Goal: Find specific page/section: Find specific page/section

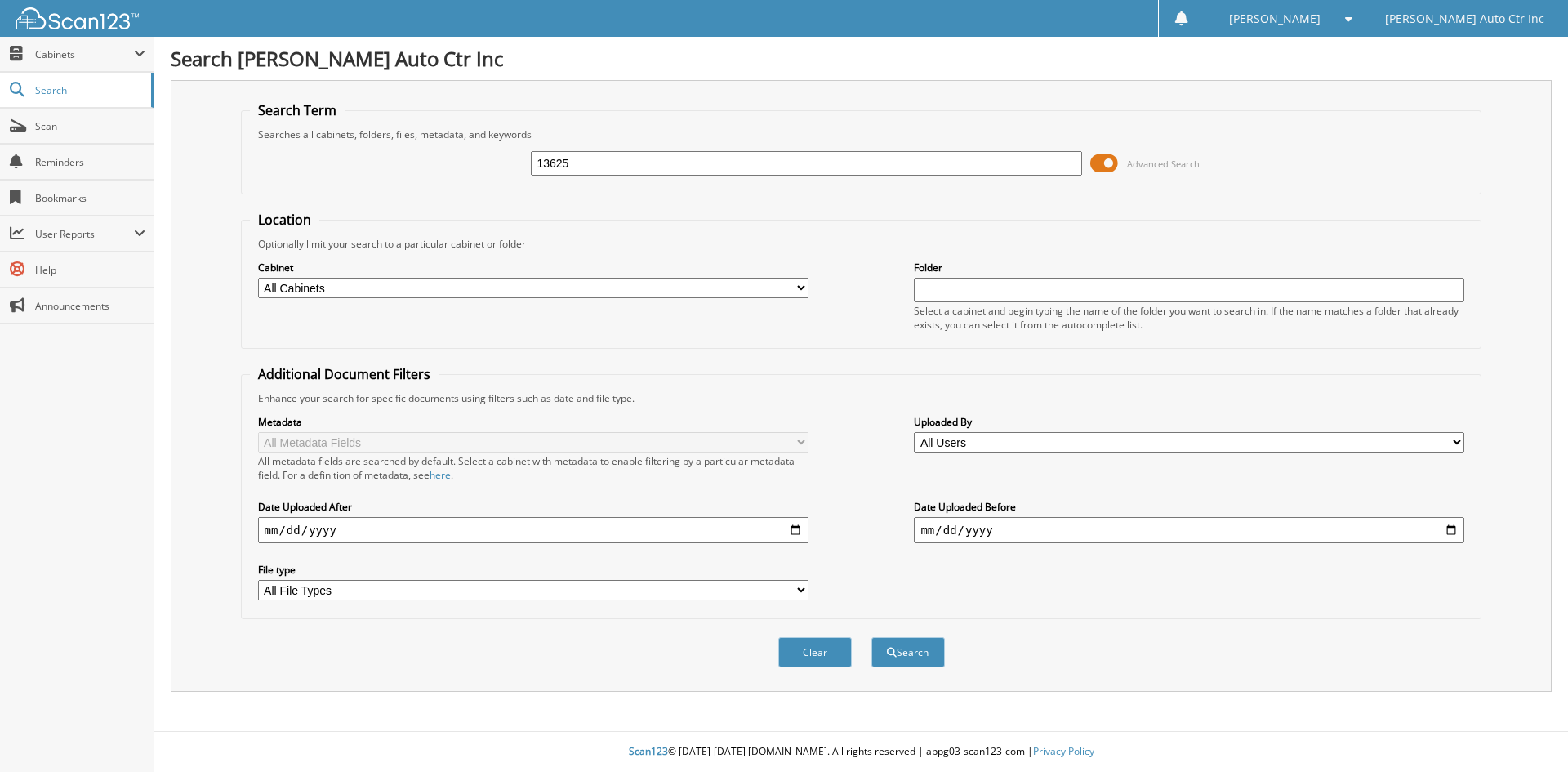
type input "13625"
click at [872, 637] on button "Search" at bounding box center [909, 652] width 74 height 30
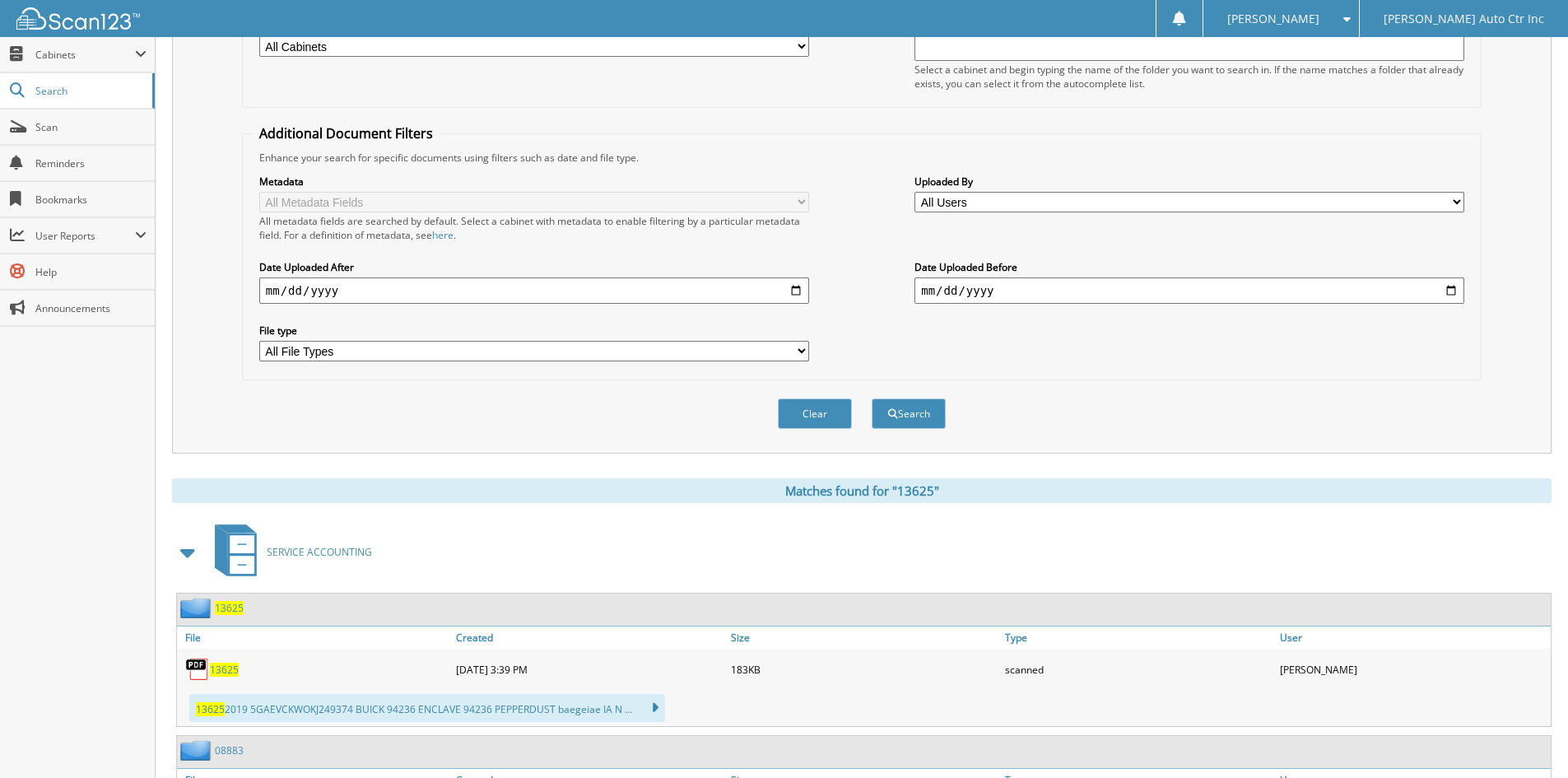
scroll to position [494, 0]
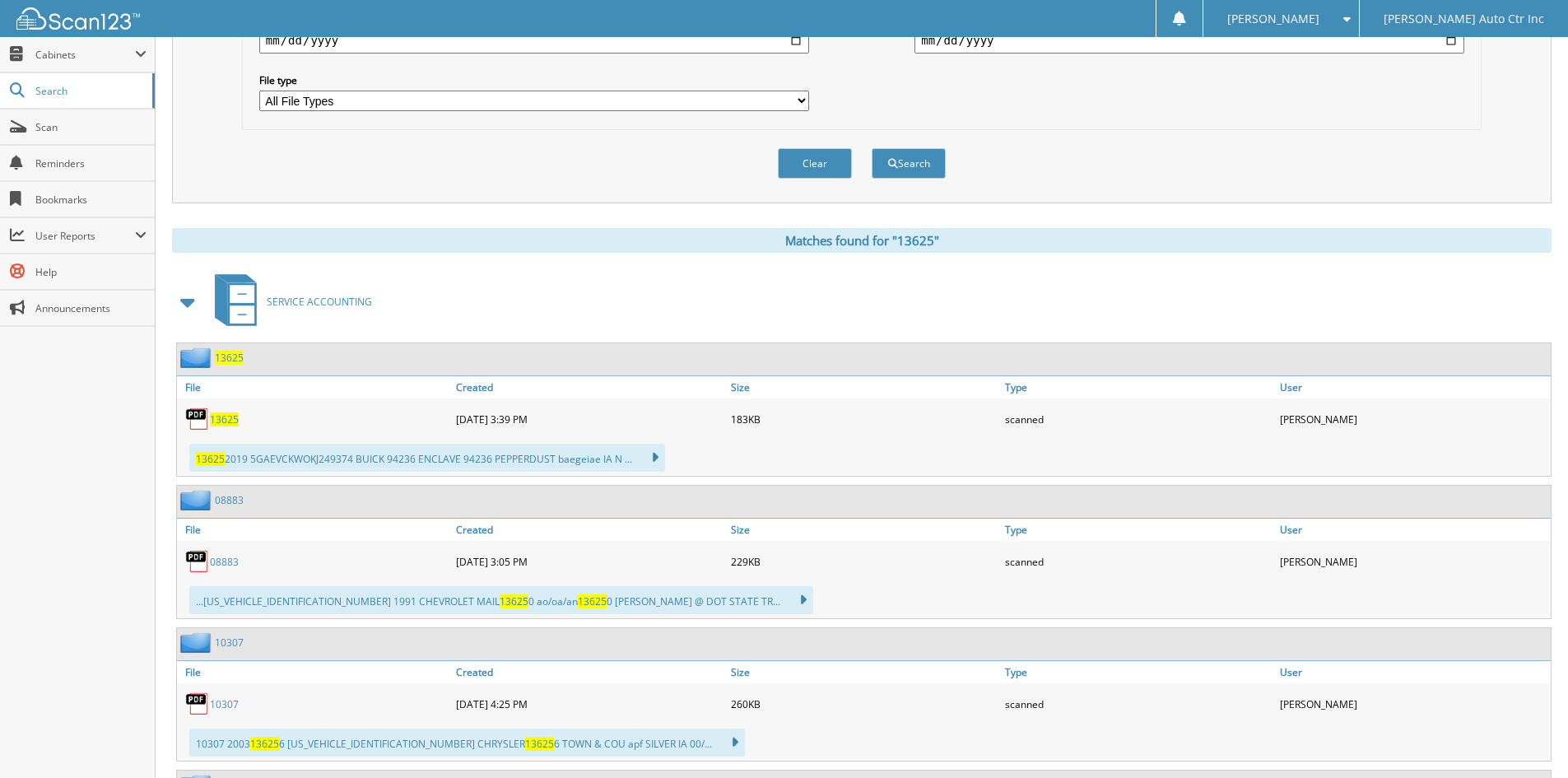
click at [233, 419] on span "13625" at bounding box center [224, 419] width 29 height 14
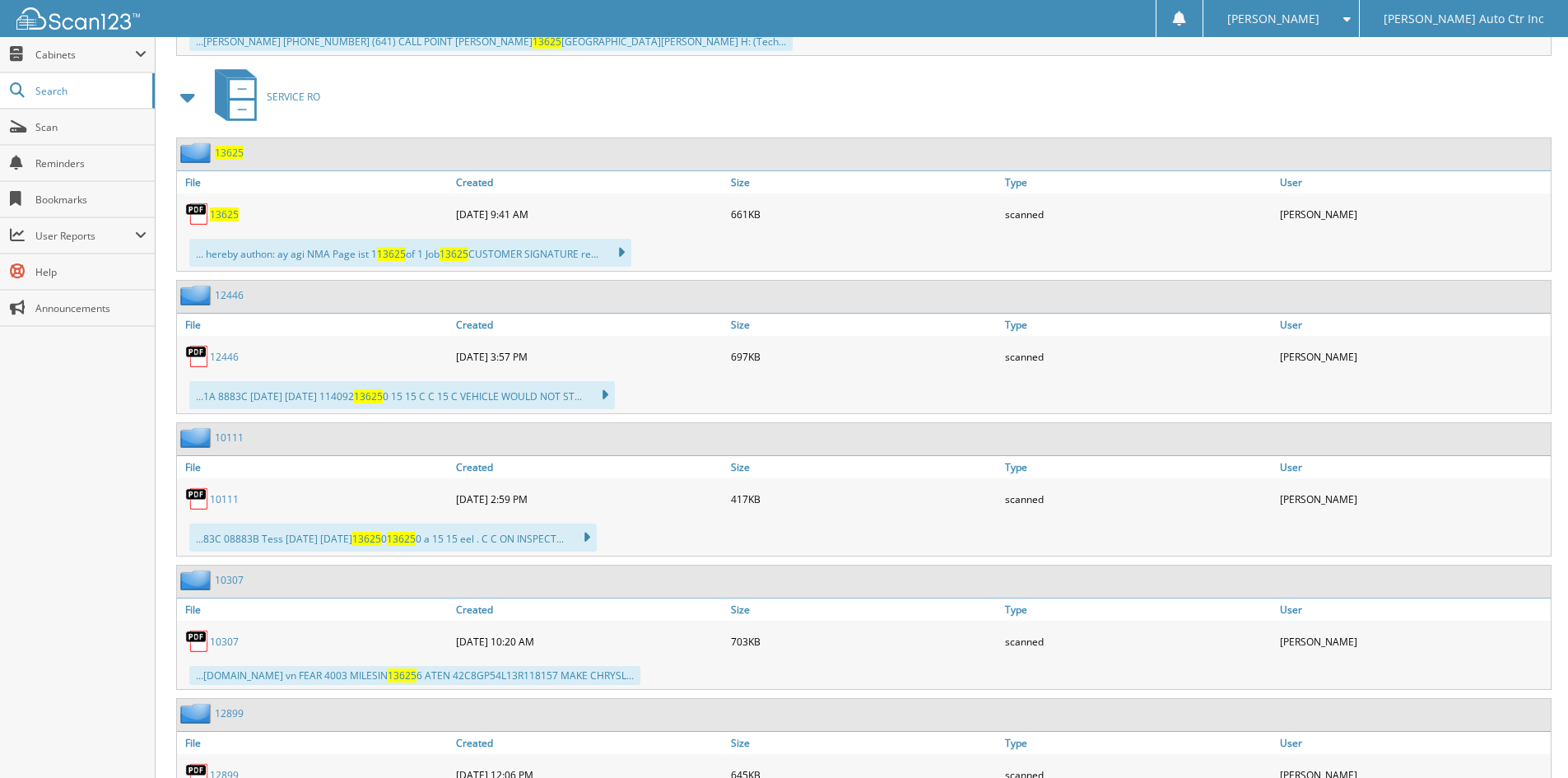
scroll to position [1894, 0]
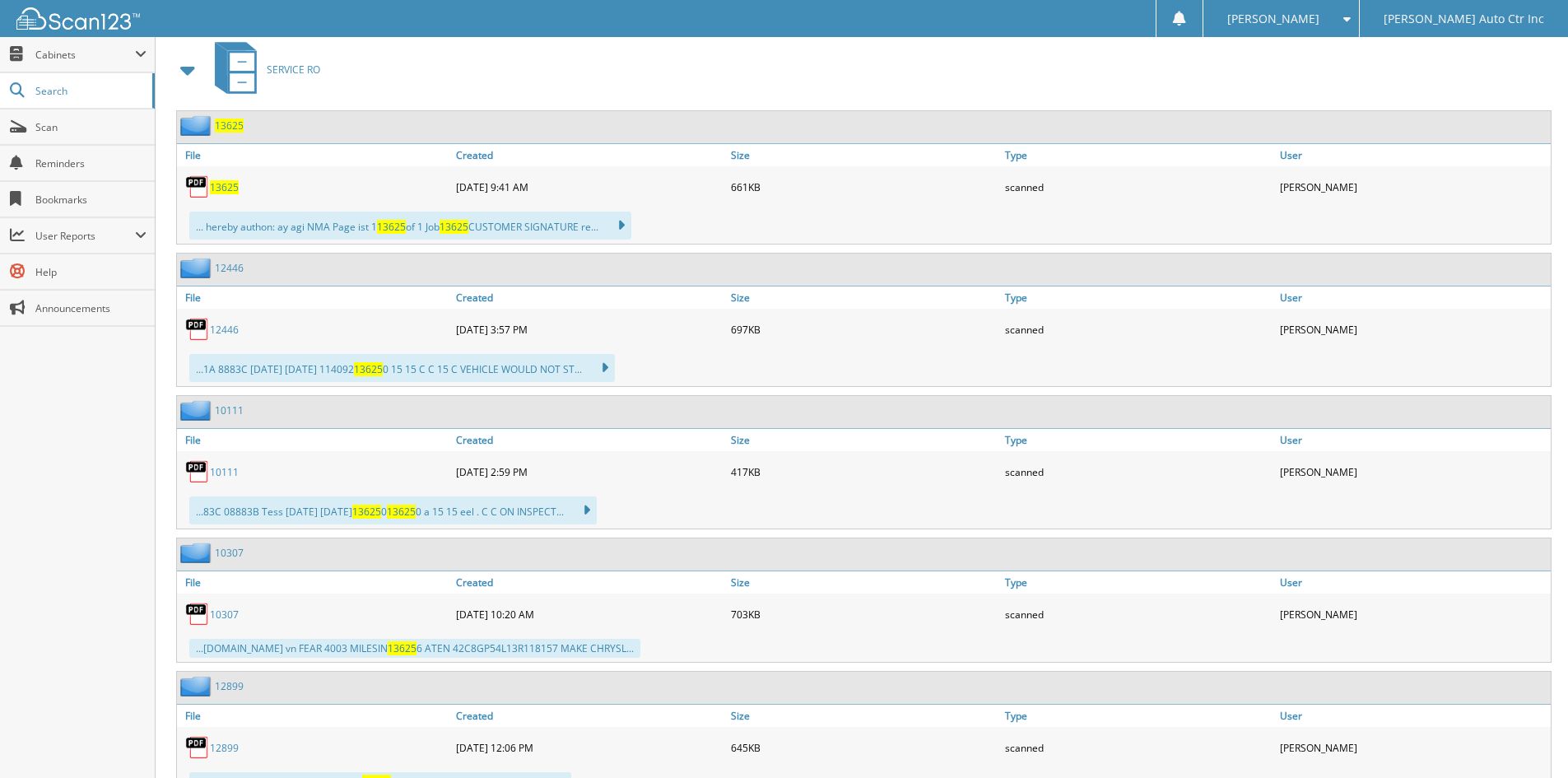
click at [226, 190] on span "13625" at bounding box center [224, 187] width 29 height 14
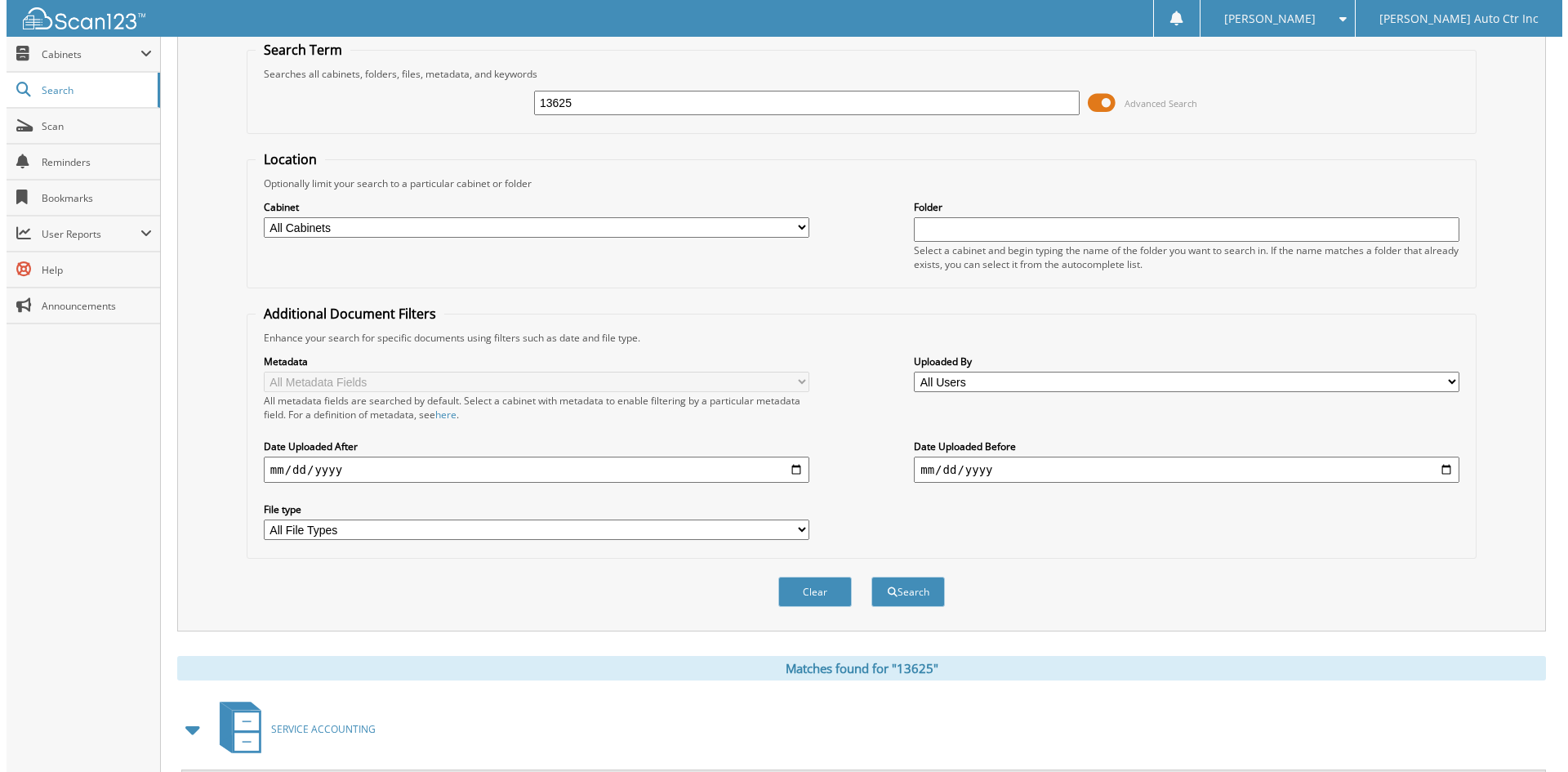
scroll to position [0, 0]
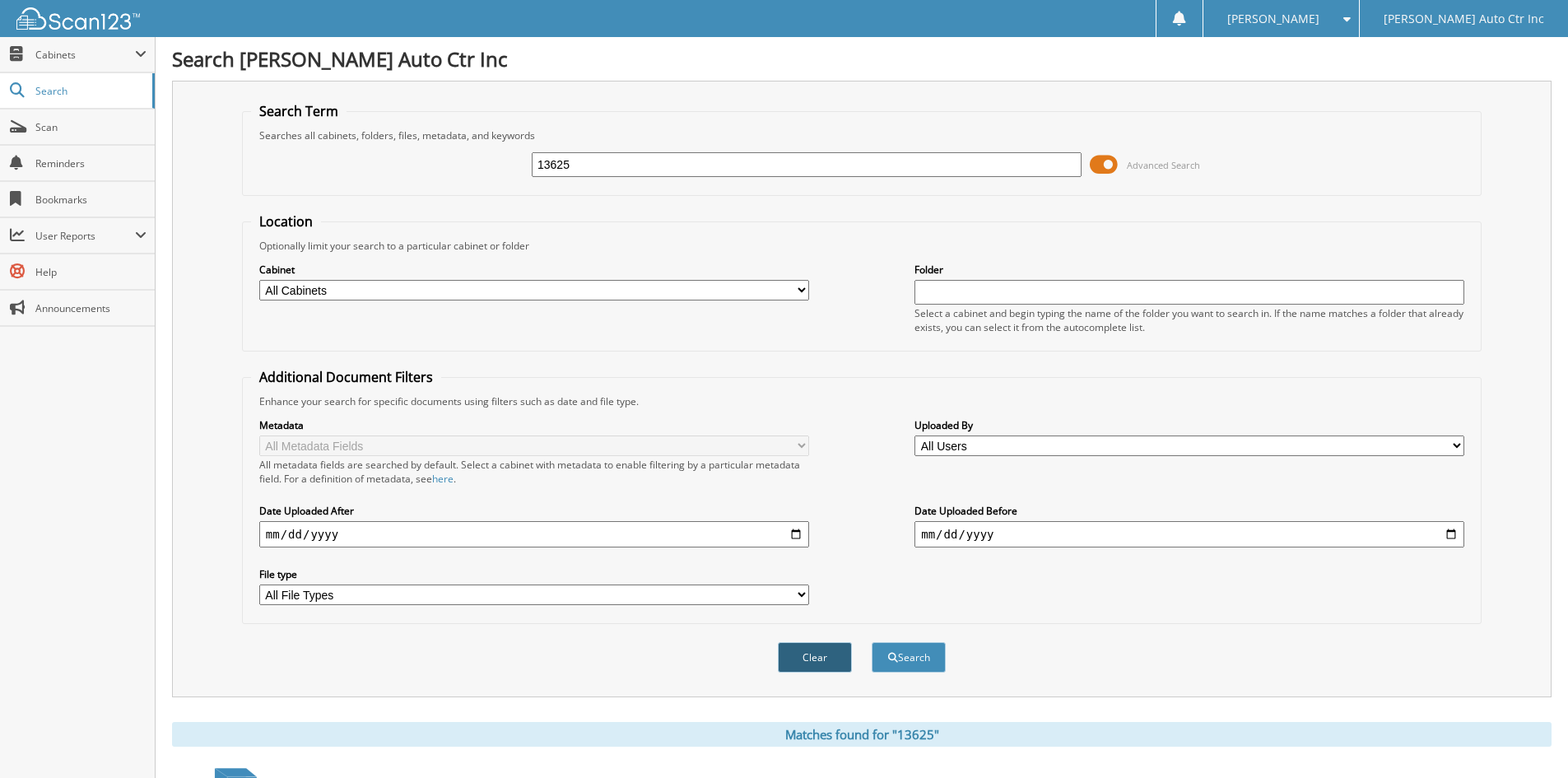
click at [826, 663] on button "Clear" at bounding box center [815, 657] width 75 height 30
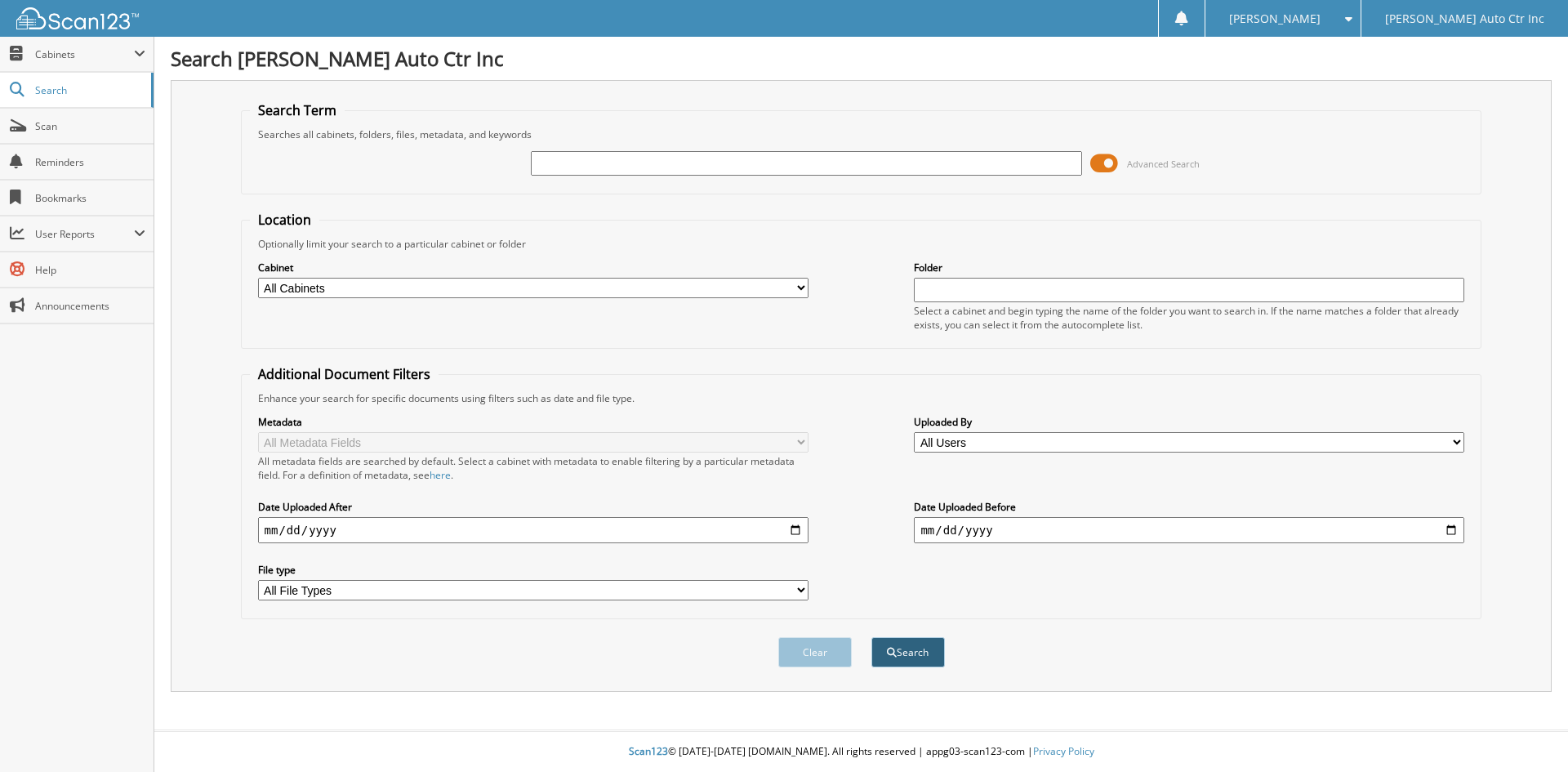
click at [905, 640] on button "Search" at bounding box center [909, 652] width 74 height 30
